Goal: Information Seeking & Learning: Learn about a topic

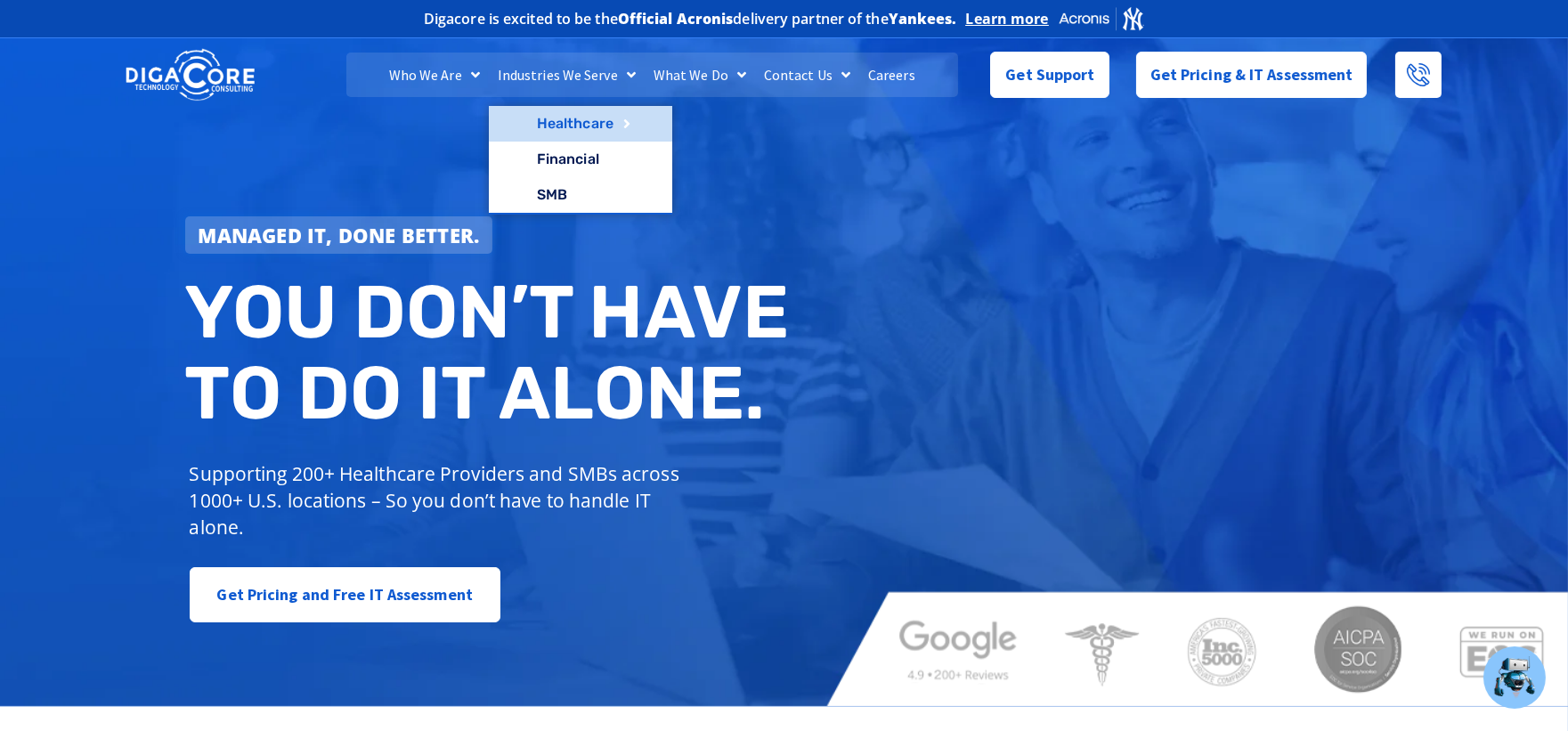
click at [559, 138] on link "Healthcare" at bounding box center [580, 123] width 184 height 36
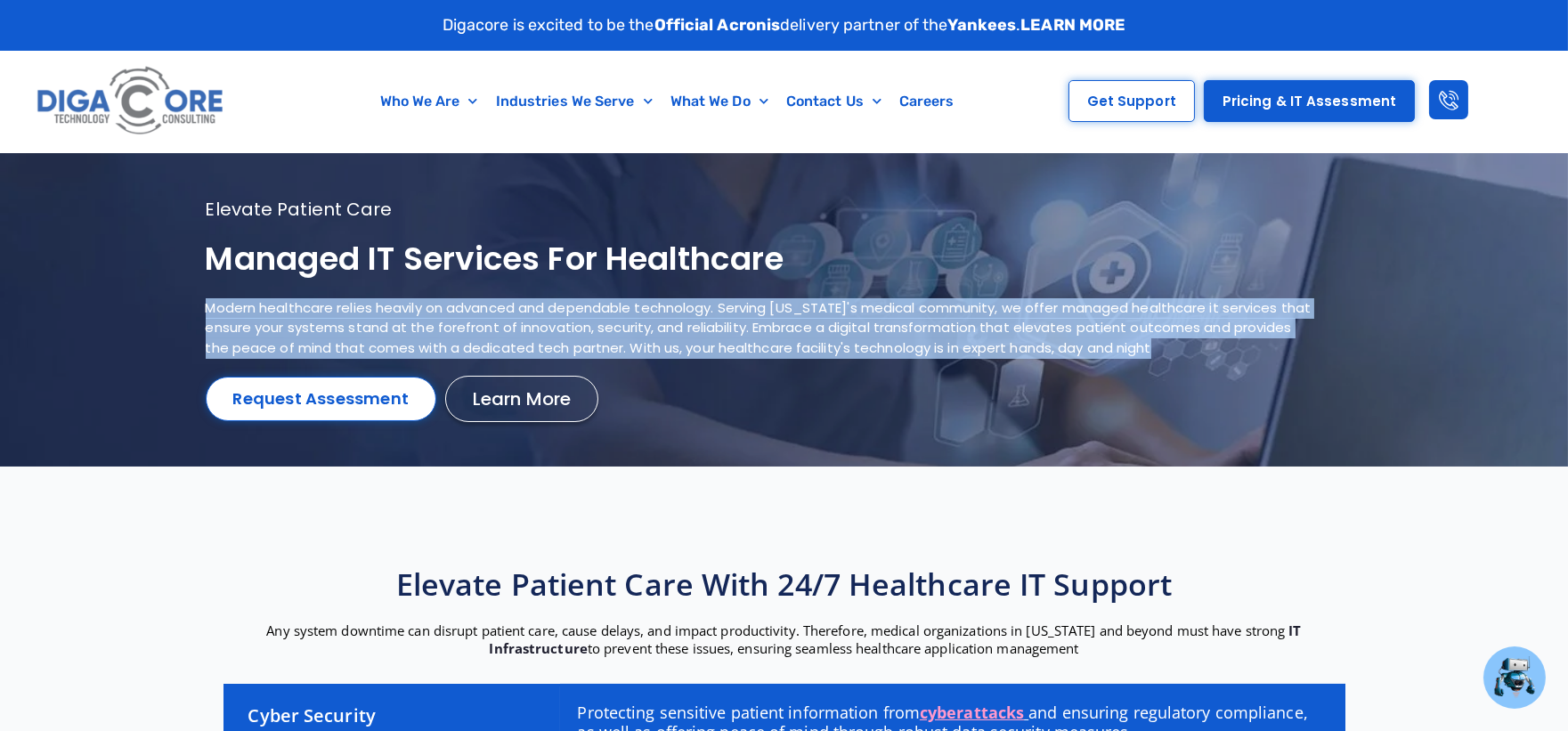
drag, startPoint x: 1150, startPoint y: 354, endPoint x: 206, endPoint y: 299, distance: 945.6
click at [206, 299] on p "Modern healthcare relies heavily on advanced and dependable technology. Serving…" at bounding box center [762, 329] width 1112 height 60
click at [324, 336] on p "Modern healthcare relies heavily on advanced and dependable technology. Serving…" at bounding box center [762, 329] width 1112 height 60
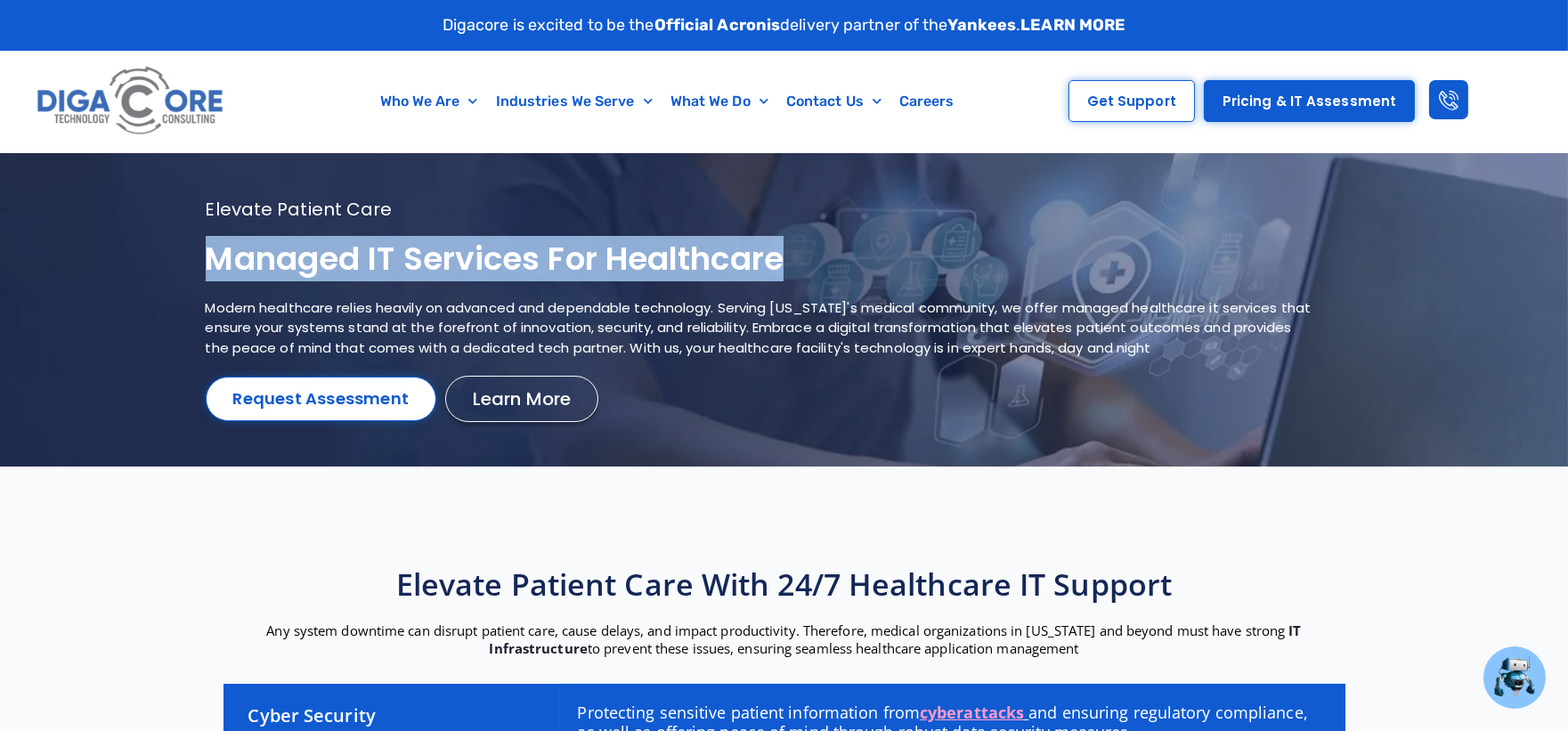
drag, startPoint x: 816, startPoint y: 260, endPoint x: 209, endPoint y: 276, distance: 607.2
click at [209, 276] on h1 "Managed IT services for healthcare" at bounding box center [762, 260] width 1112 height 42
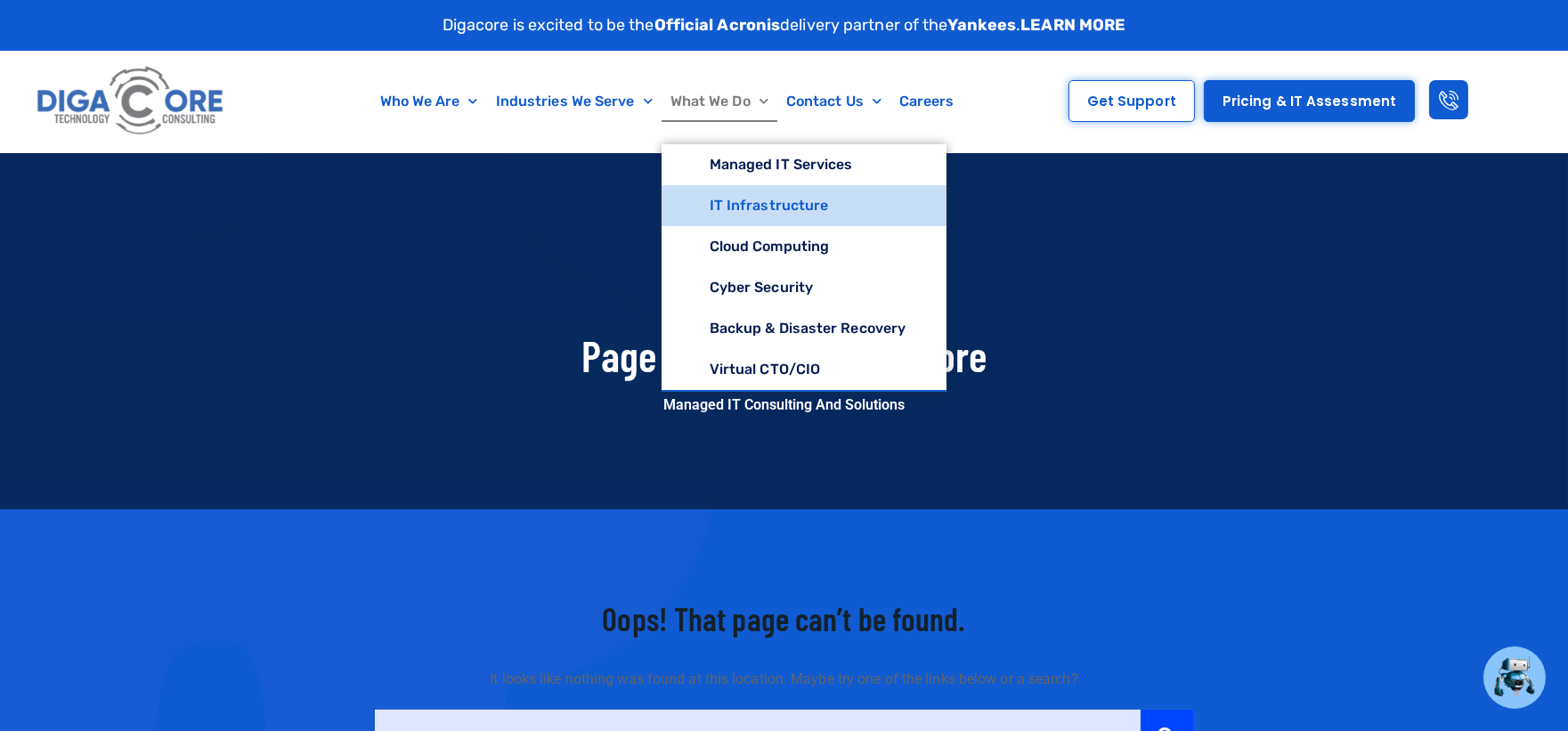
click at [743, 208] on link "IT Infrastructure" at bounding box center [804, 206] width 286 height 41
